Goal: Information Seeking & Learning: Learn about a topic

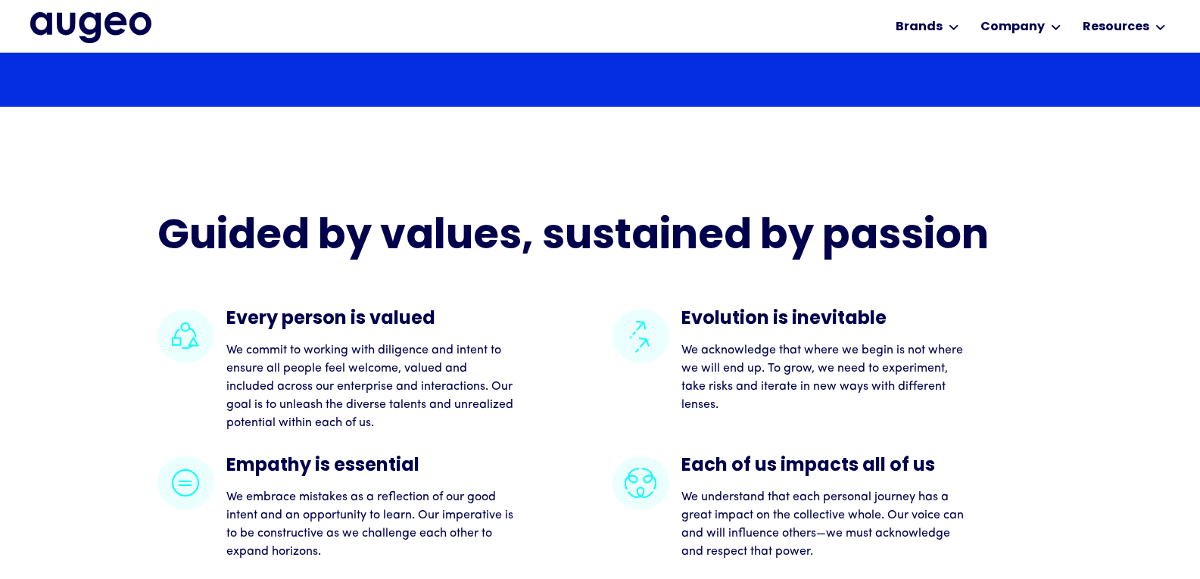
scroll to position [3101, 0]
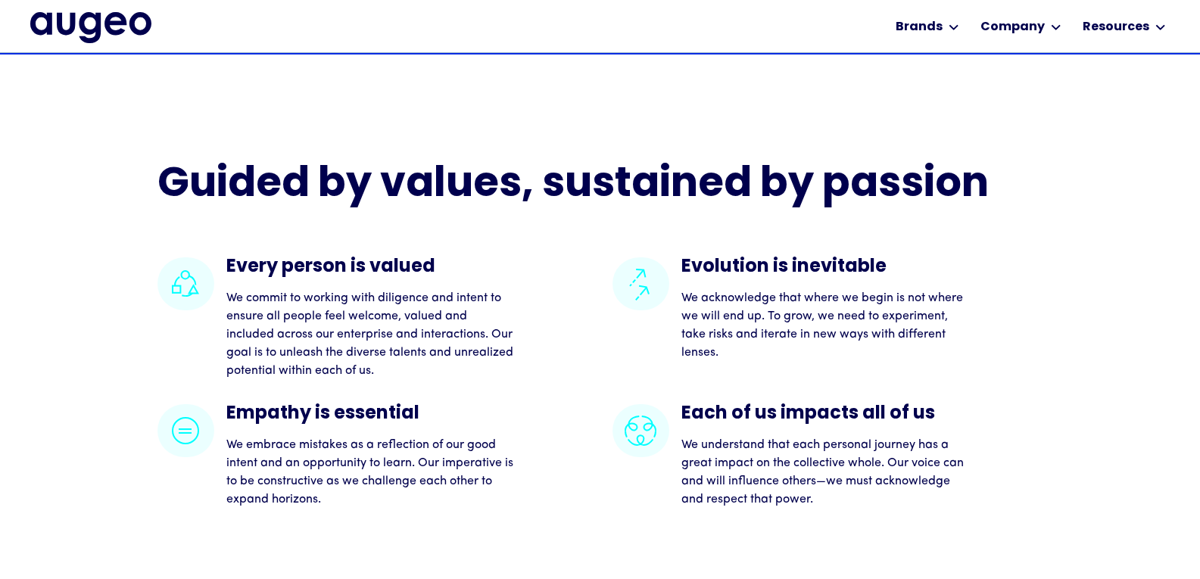
click at [1190, 487] on div "Guided by values, sustained by passion Every person is valued We commit to work…" at bounding box center [600, 341] width 1200 height 575
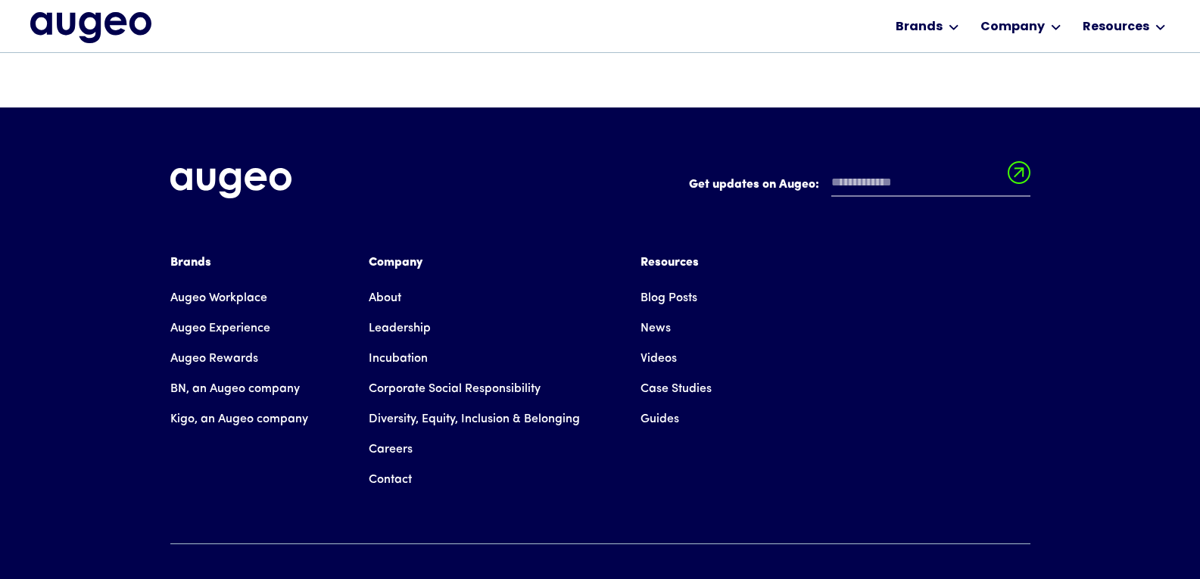
scroll to position [3693, 0]
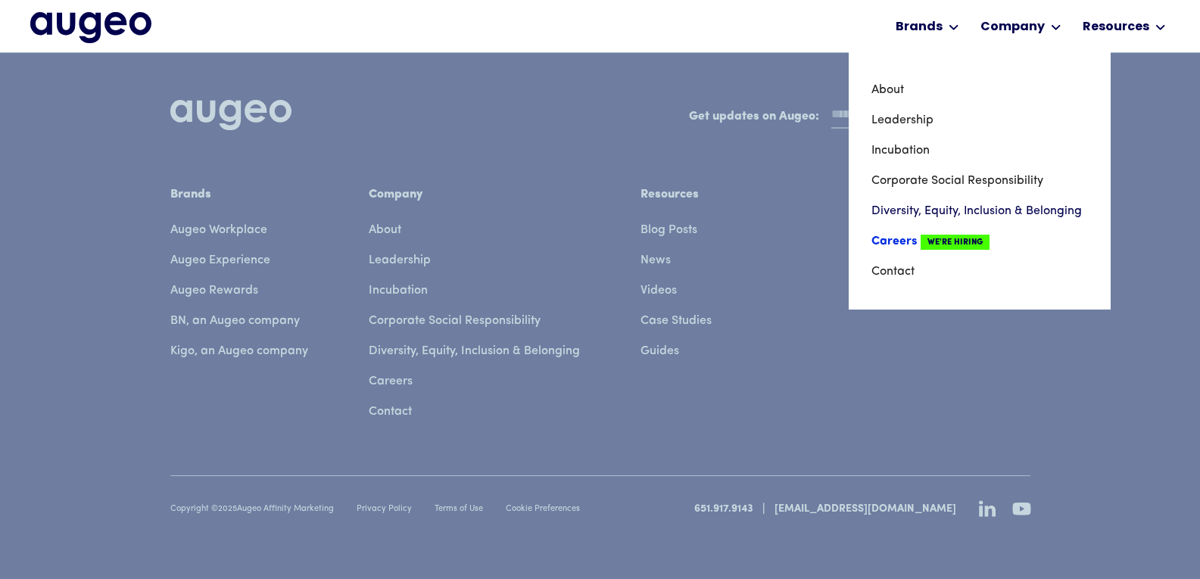
click at [908, 244] on link "Careers We're Hiring" at bounding box center [979, 241] width 216 height 30
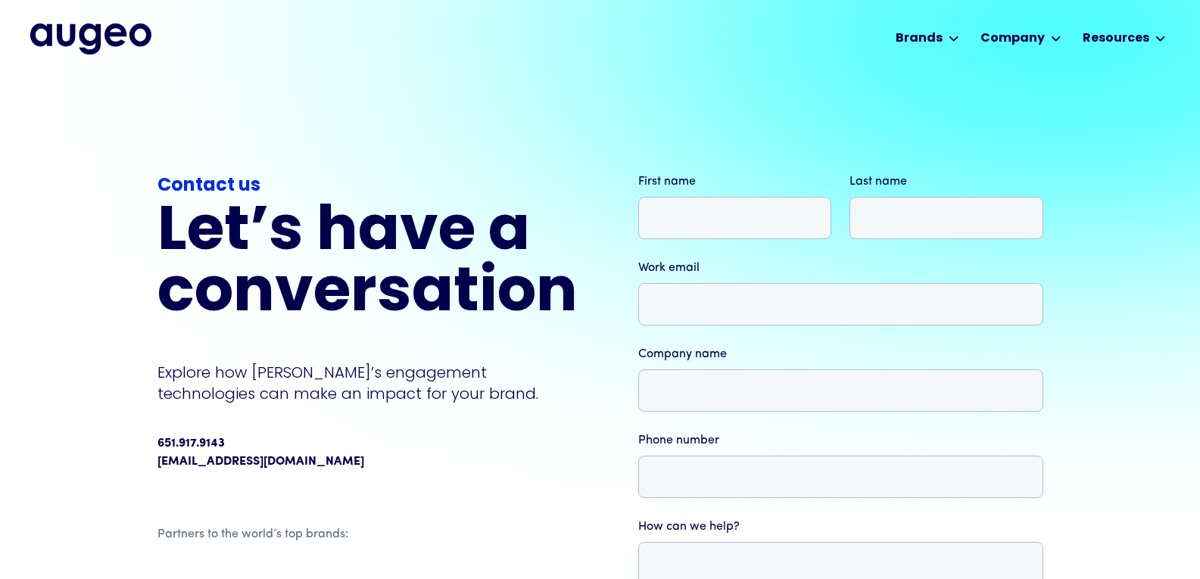
drag, startPoint x: 1210, startPoint y: 242, endPoint x: 1210, endPoint y: -66, distance: 308.1
click at [1199, 0] on html "Workplace solutions Employee recognition & rewards Channel Loyalty Sales incent…" at bounding box center [600, 289] width 1200 height 579
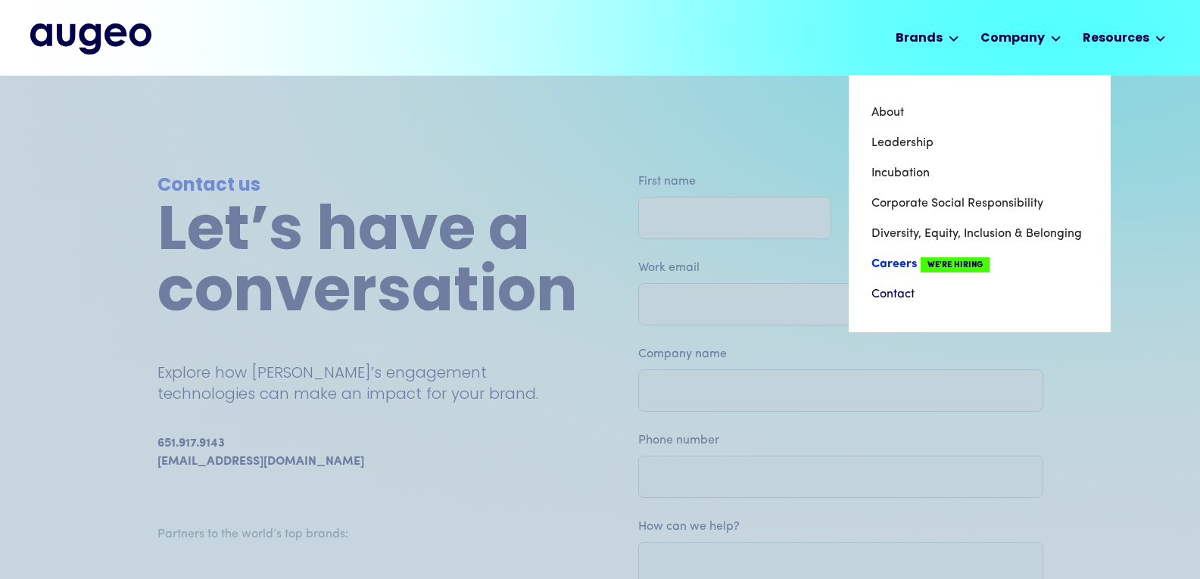
click at [891, 263] on link "Careers We're Hiring" at bounding box center [979, 264] width 216 height 30
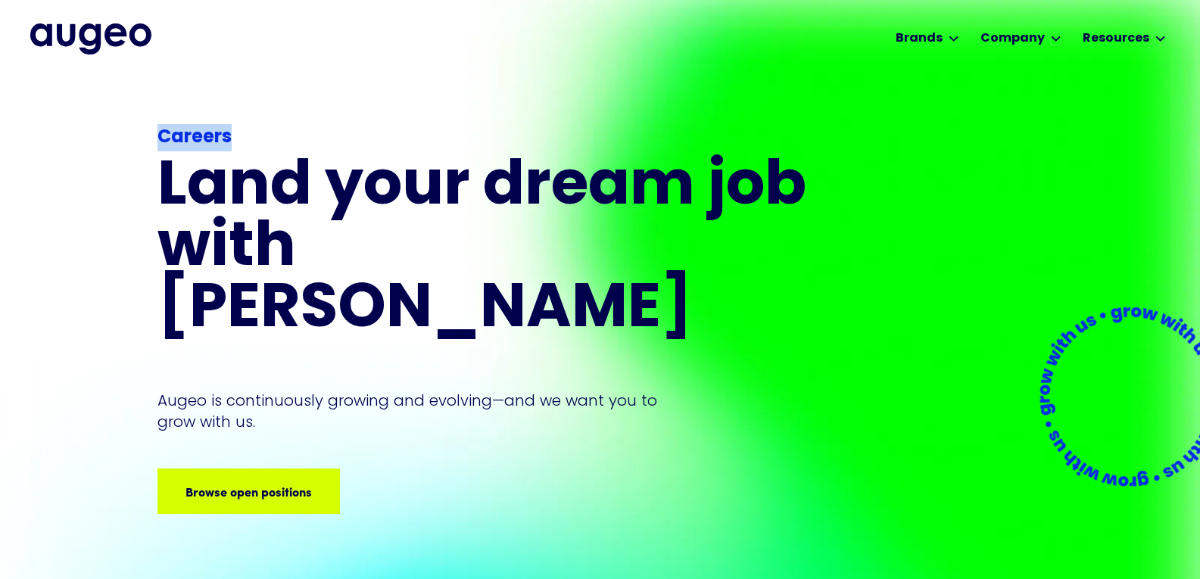
drag, startPoint x: 1197, startPoint y: 59, endPoint x: 1203, endPoint y: 119, distance: 60.2
click at [1199, 118] on html "Workplace solutions Employee recognition & rewards Channel Loyalty Sales incent…" at bounding box center [600, 289] width 1200 height 579
click at [250, 482] on div "Browse open positions Browse open positions Browse open positions Browse open p…" at bounding box center [214, 491] width 536 height 18
